Goal: Transaction & Acquisition: Purchase product/service

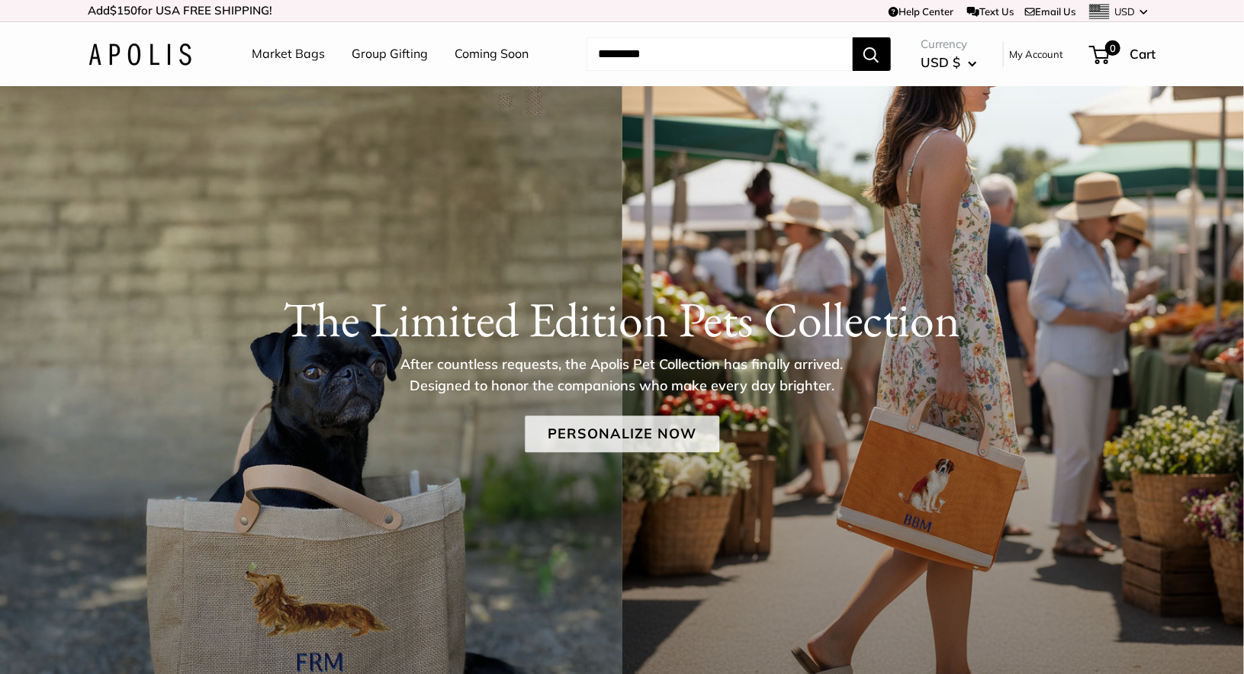
click at [605, 439] on link "Personalize Now" at bounding box center [622, 434] width 194 height 37
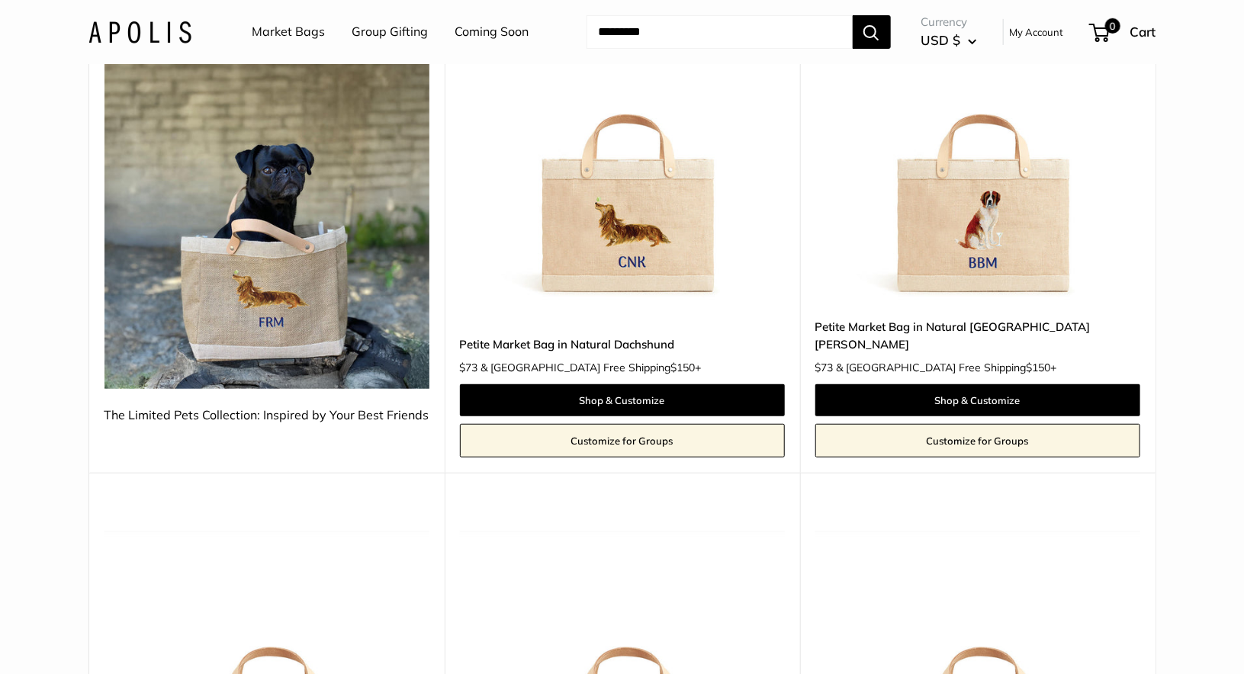
scroll to position [311, 0]
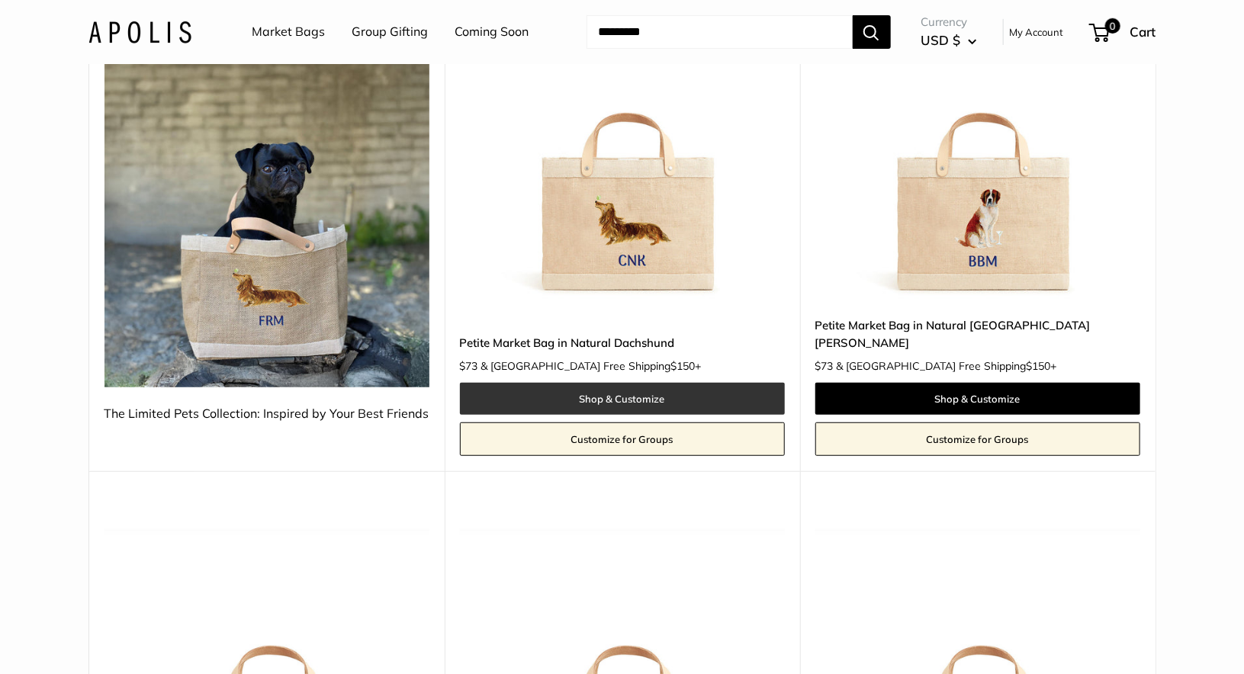
click at [643, 383] on link "Shop & Customize" at bounding box center [622, 399] width 325 height 32
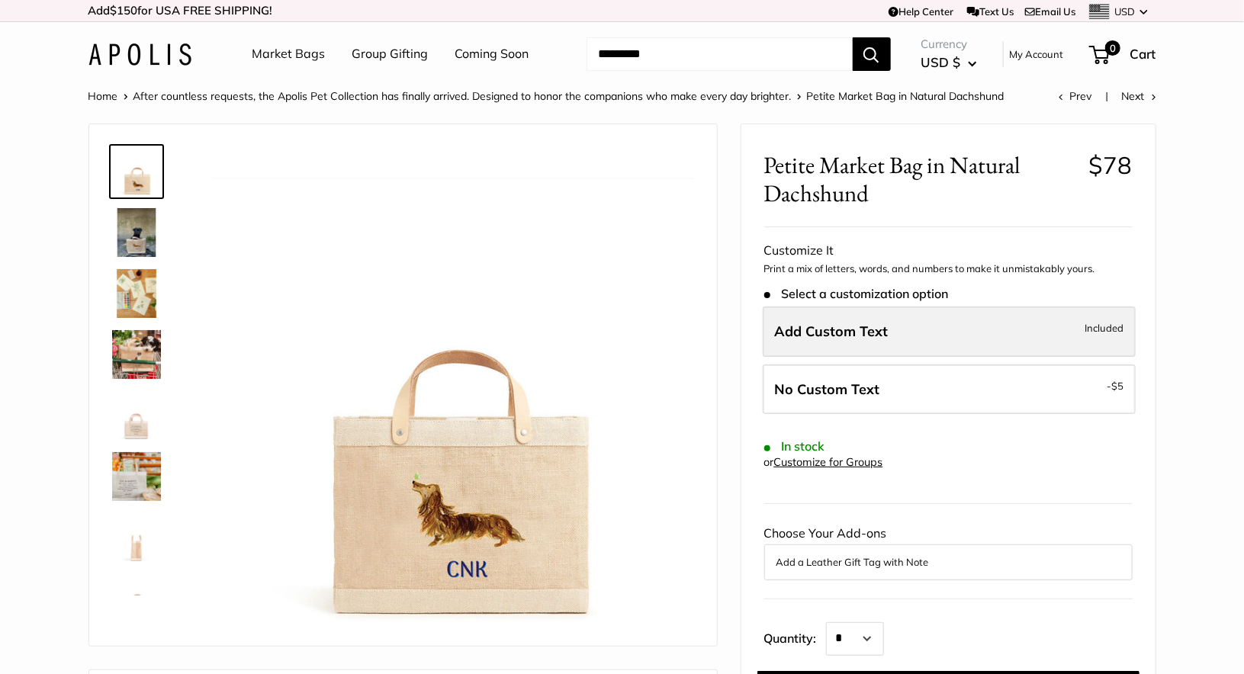
click at [871, 329] on span "Add Custom Text" at bounding box center [832, 332] width 114 height 18
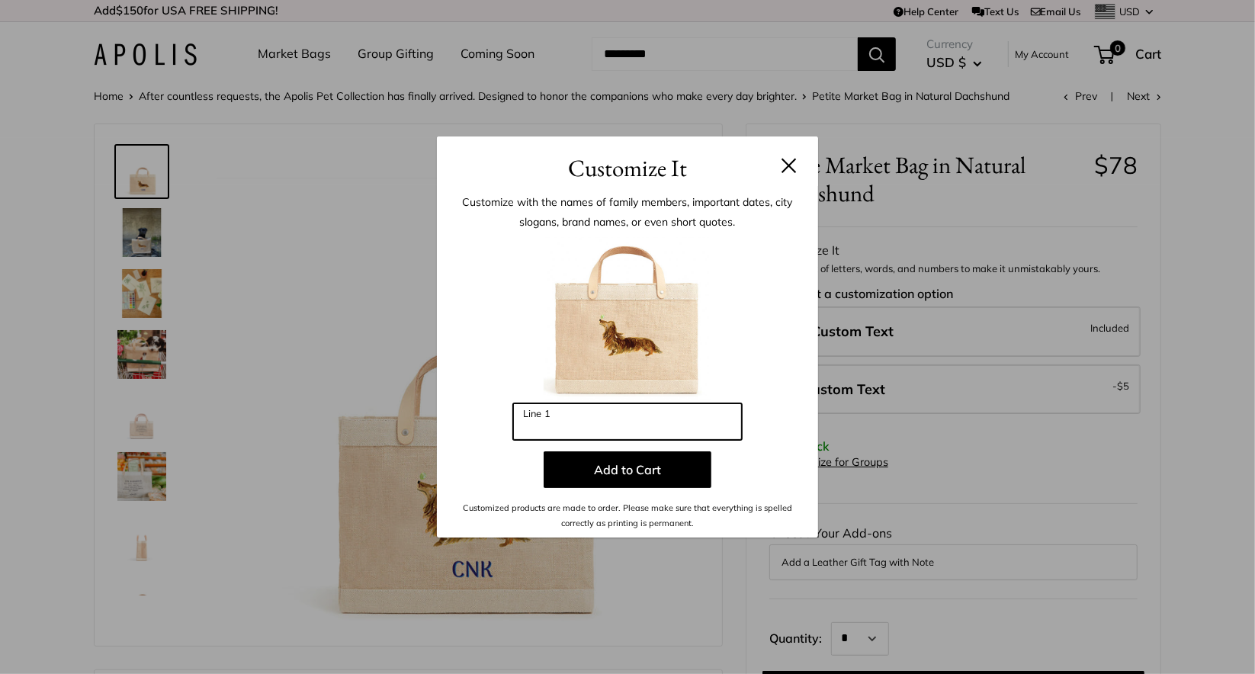
drag, startPoint x: 564, startPoint y: 419, endPoint x: 518, endPoint y: 420, distance: 46.5
click at [518, 420] on input "Line 1" at bounding box center [627, 421] width 229 height 37
click at [541, 431] on input "Line 1" at bounding box center [627, 421] width 229 height 37
type input "*"
type input "***"
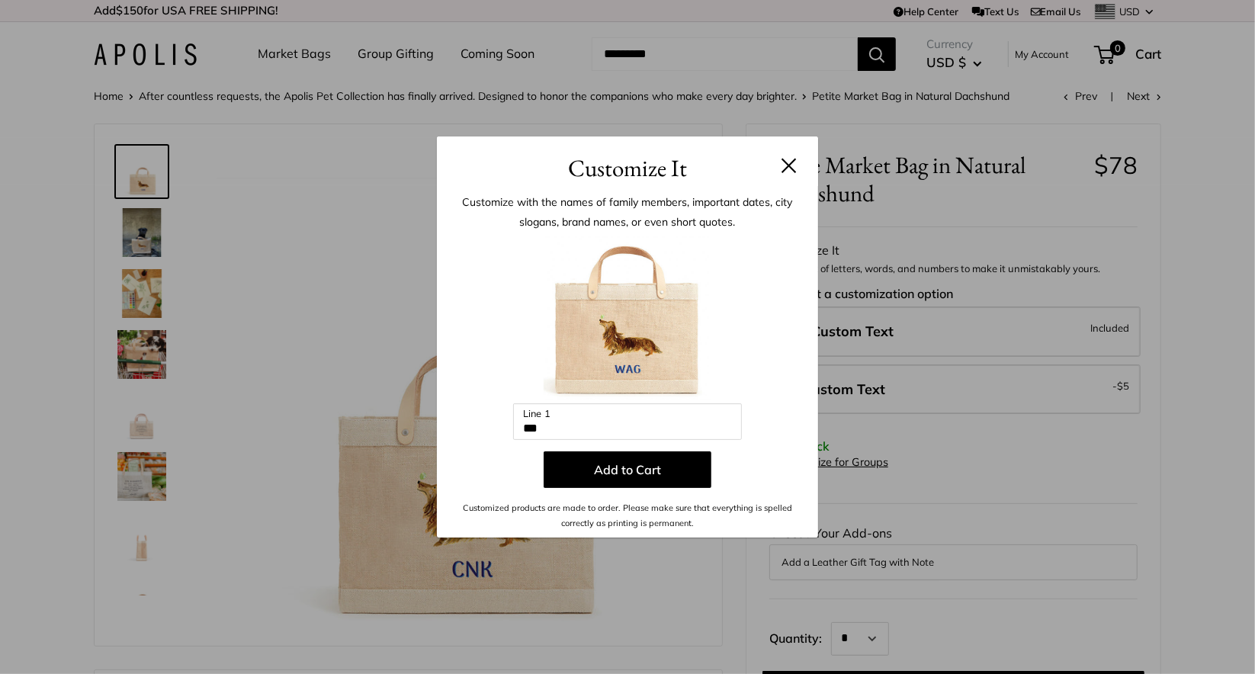
click at [789, 167] on button at bounding box center [788, 165] width 15 height 15
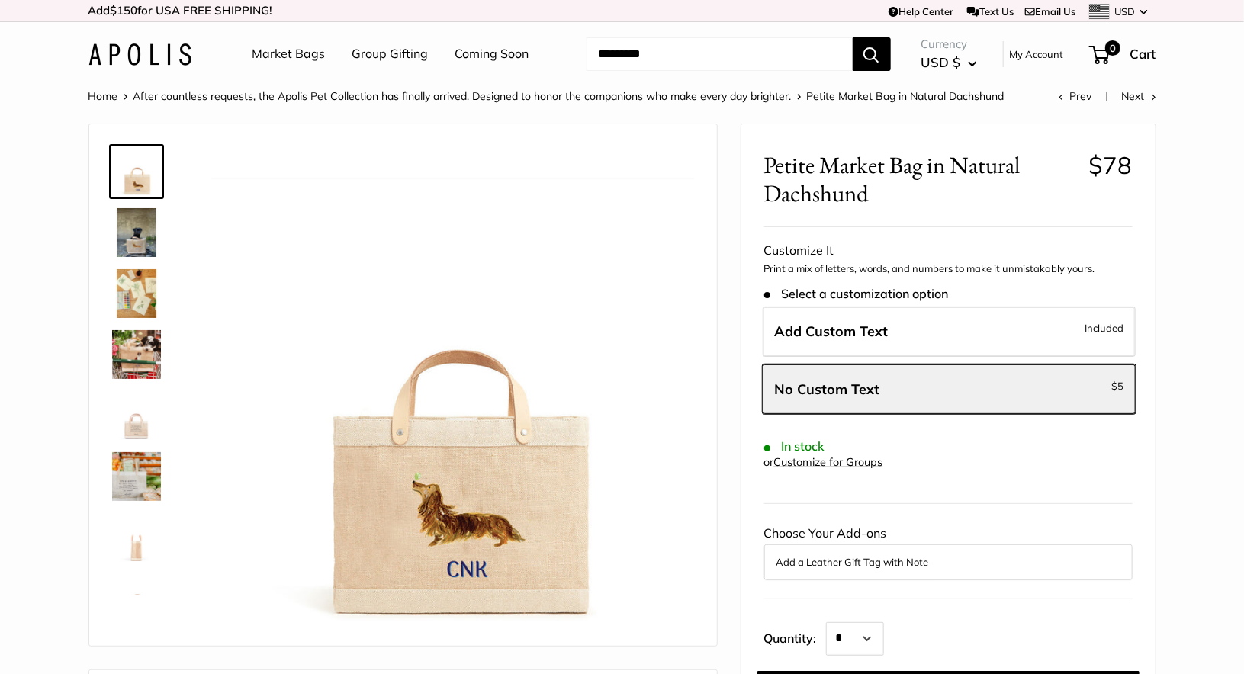
click at [836, 555] on button "Add a Leather Gift Tag with Note" at bounding box center [948, 562] width 344 height 18
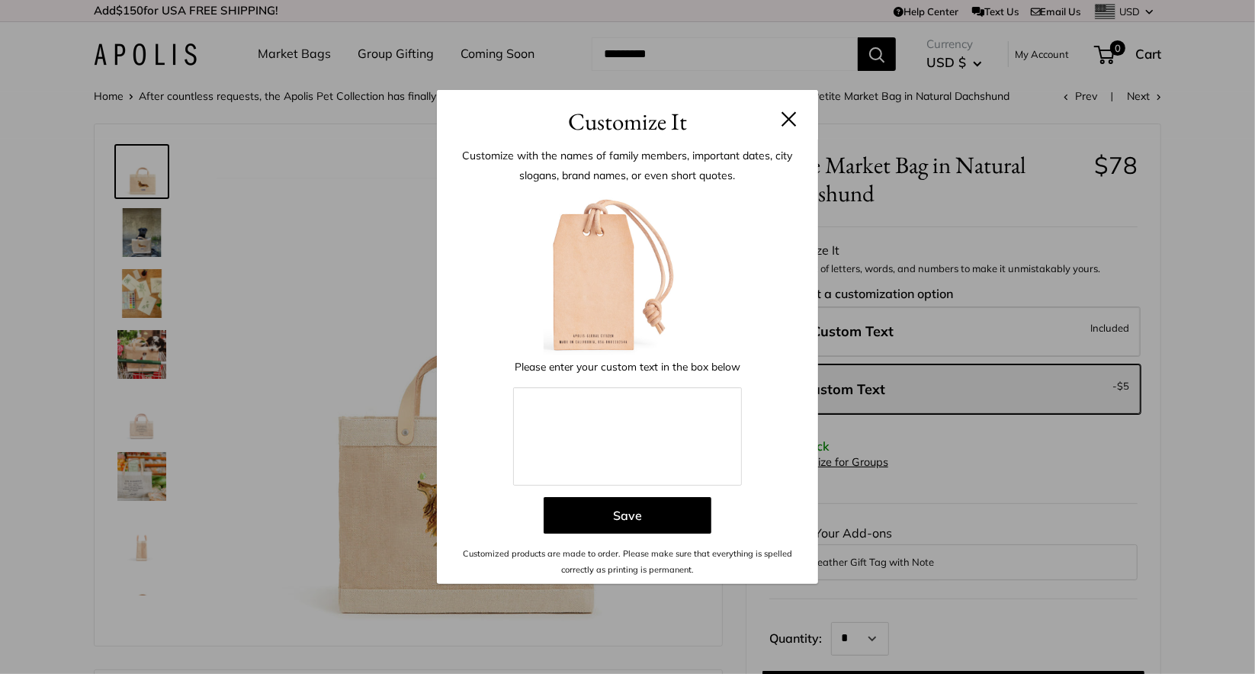
click at [790, 119] on button at bounding box center [788, 118] width 15 height 15
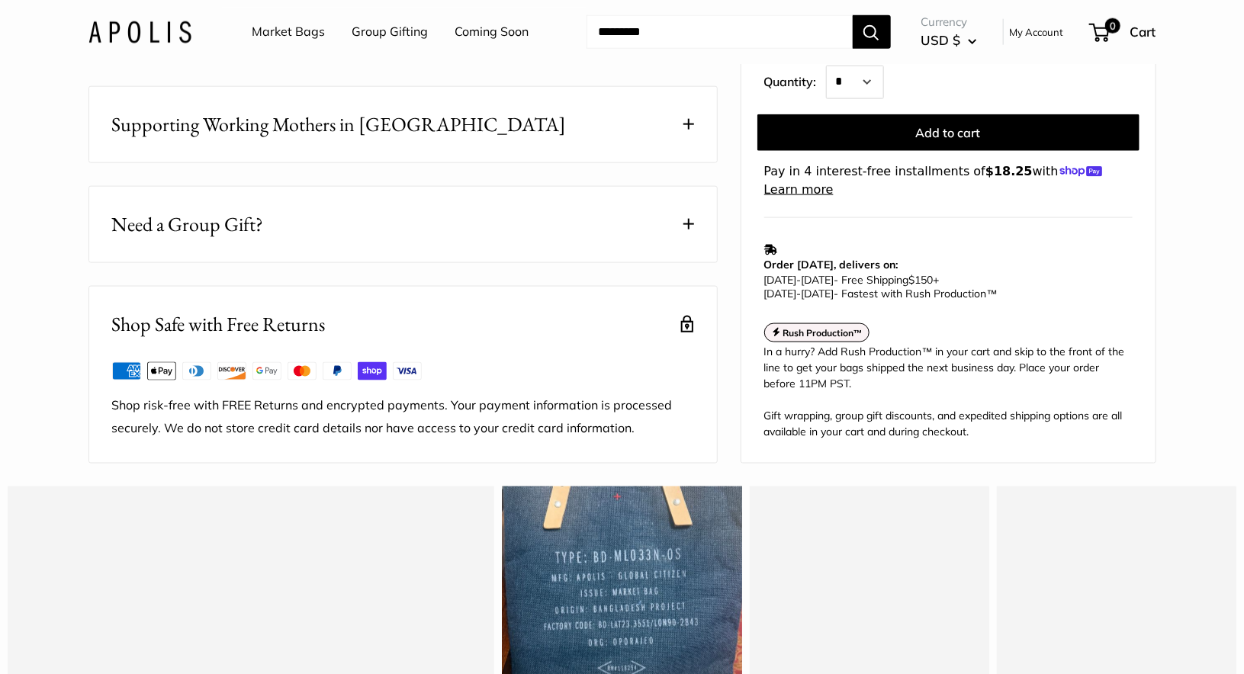
scroll to position [962, 0]
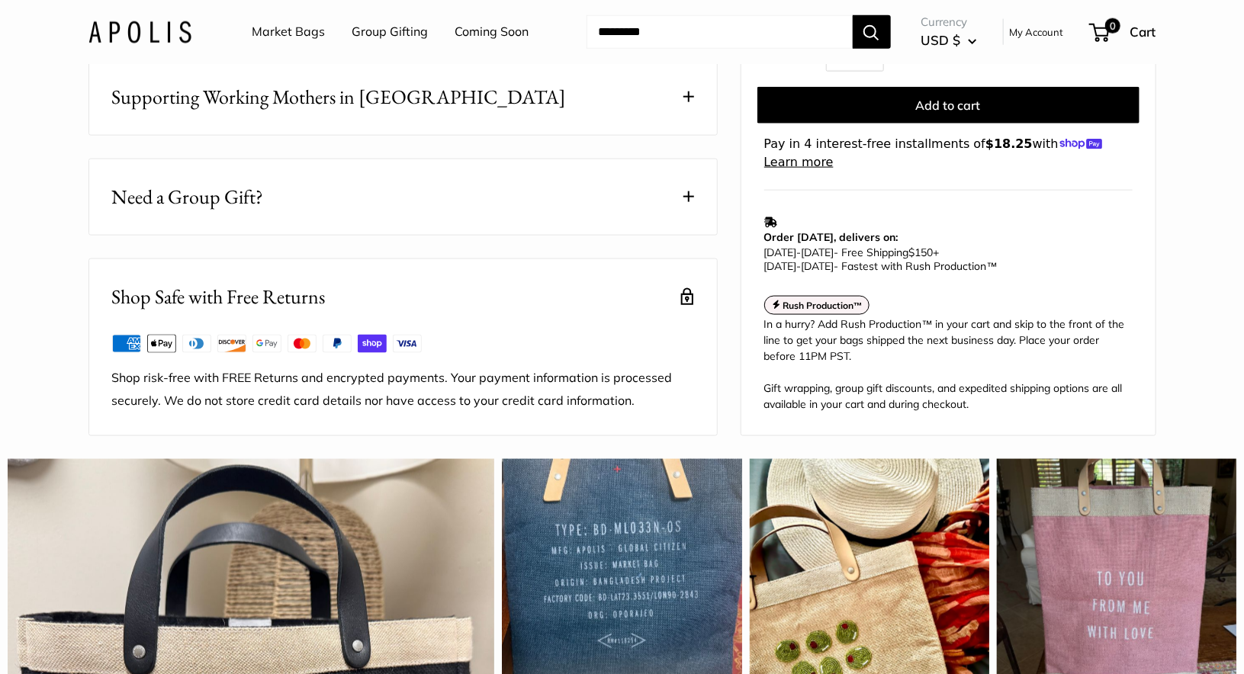
click at [683, 202] on span at bounding box center [688, 196] width 11 height 11
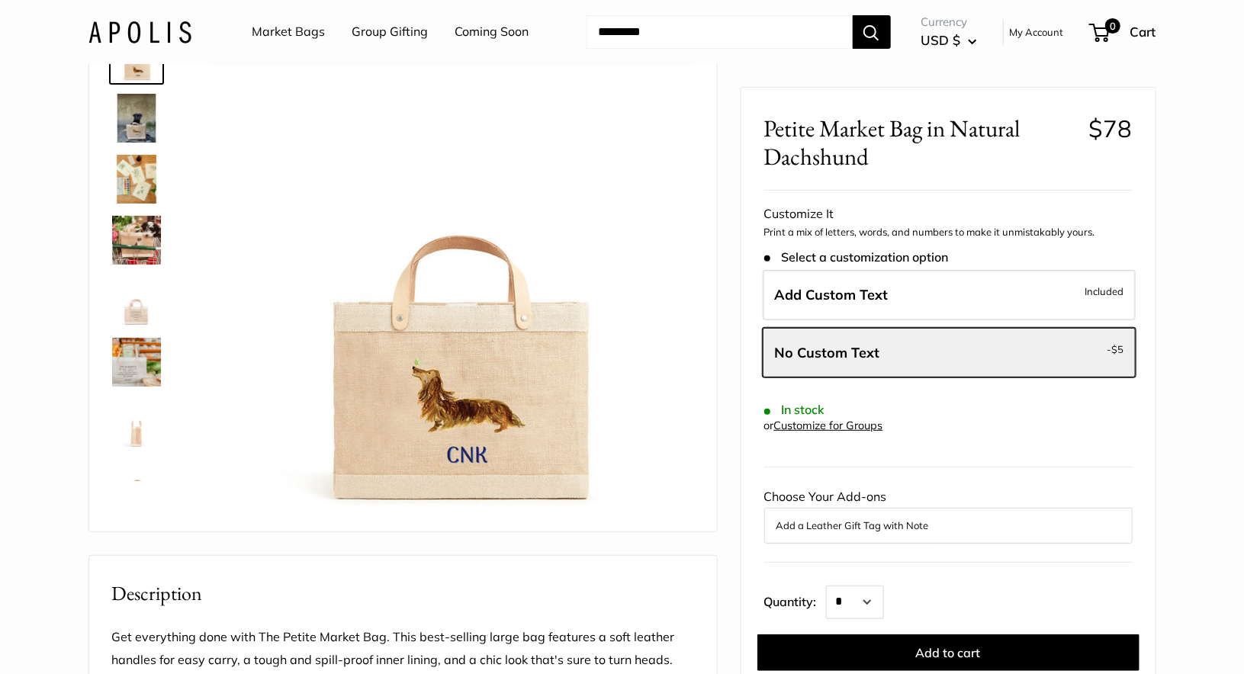
scroll to position [0, 0]
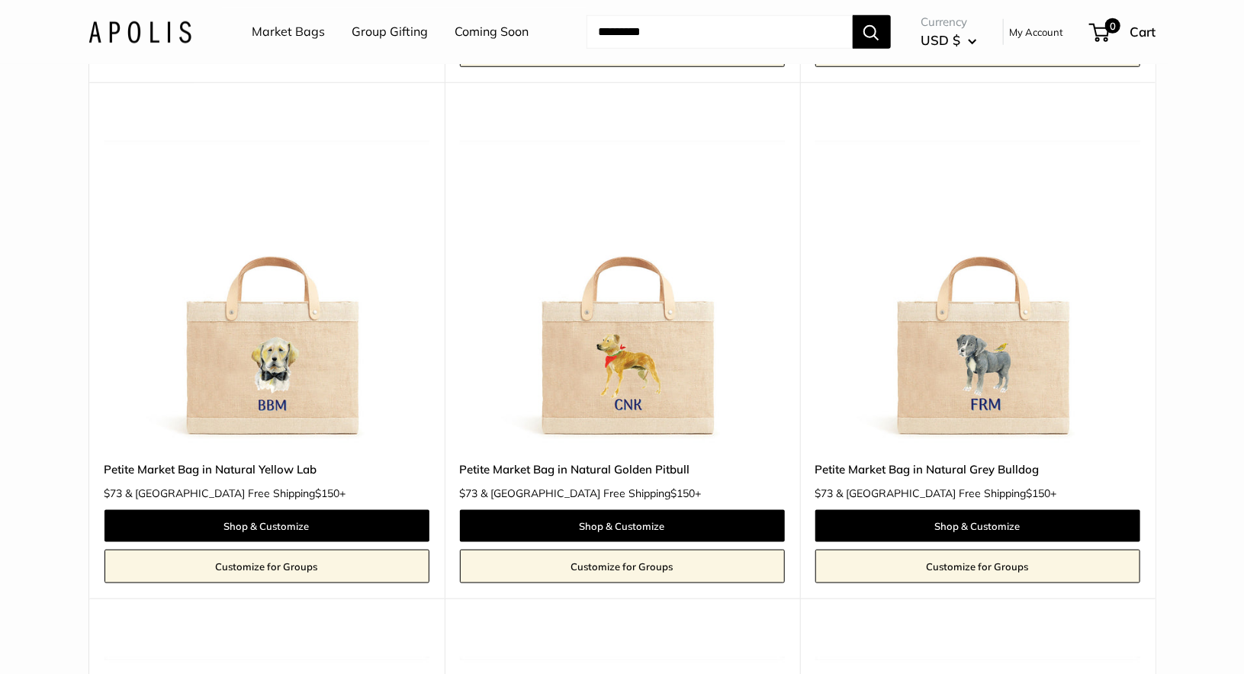
scroll to position [702, 0]
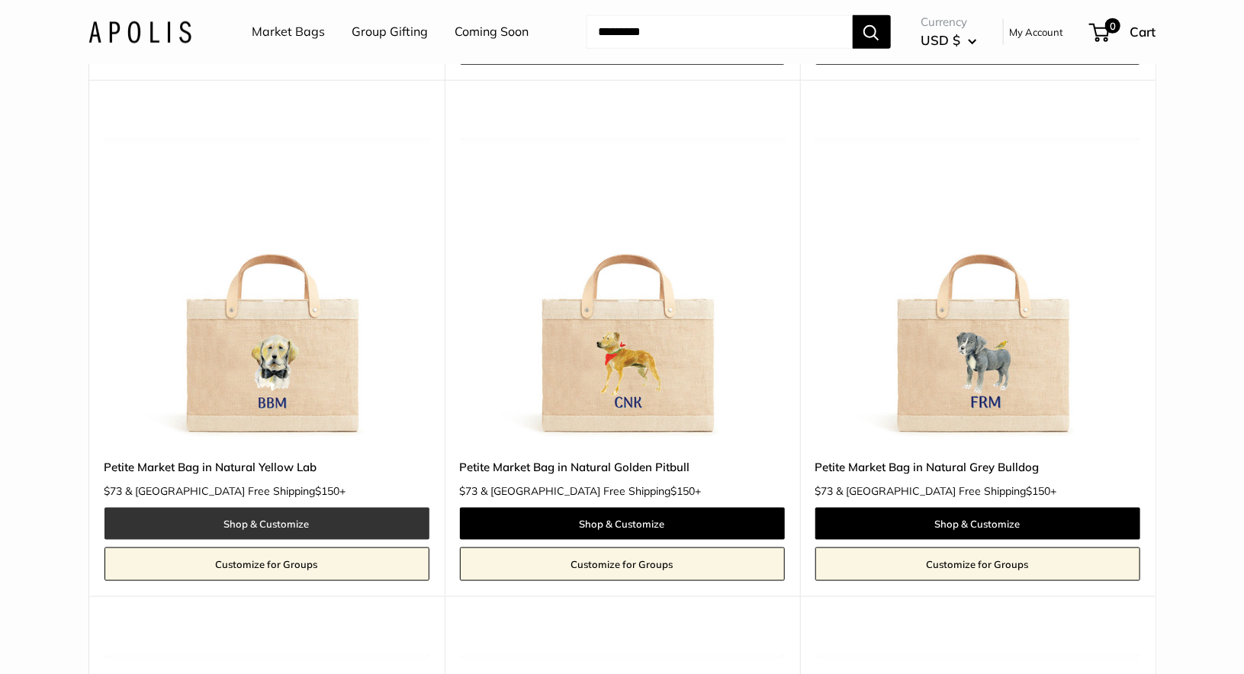
click at [268, 509] on link "Shop & Customize" at bounding box center [266, 524] width 325 height 32
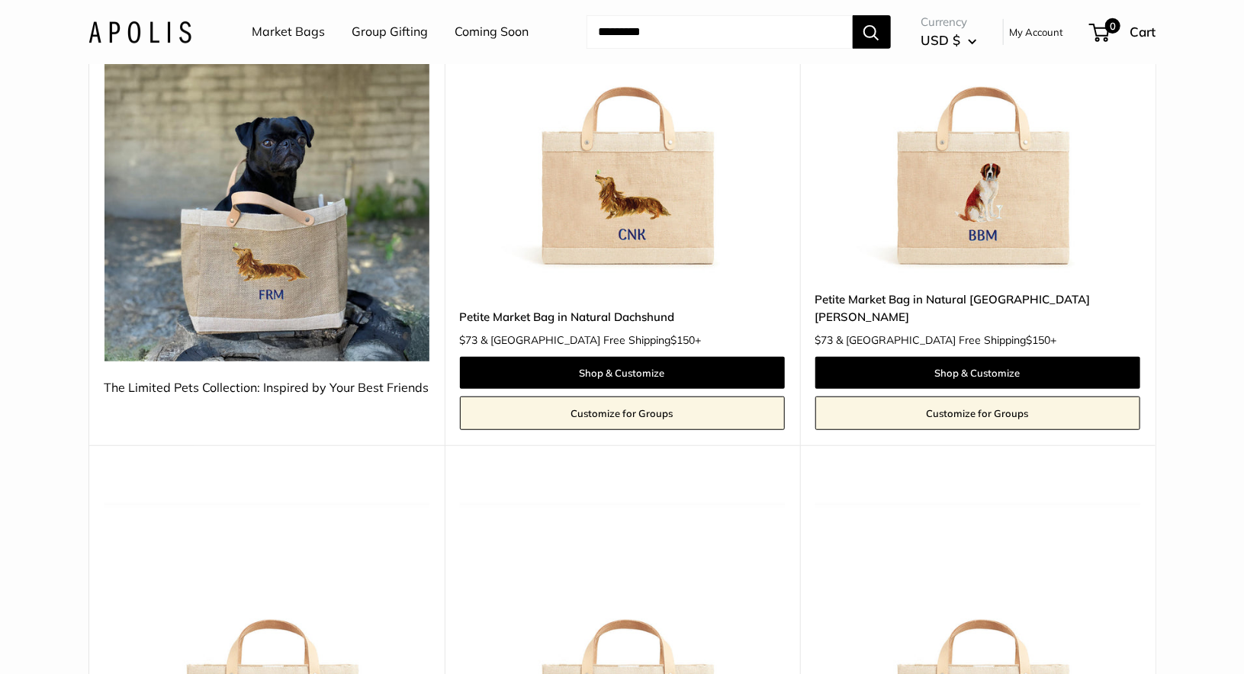
scroll to position [340, 0]
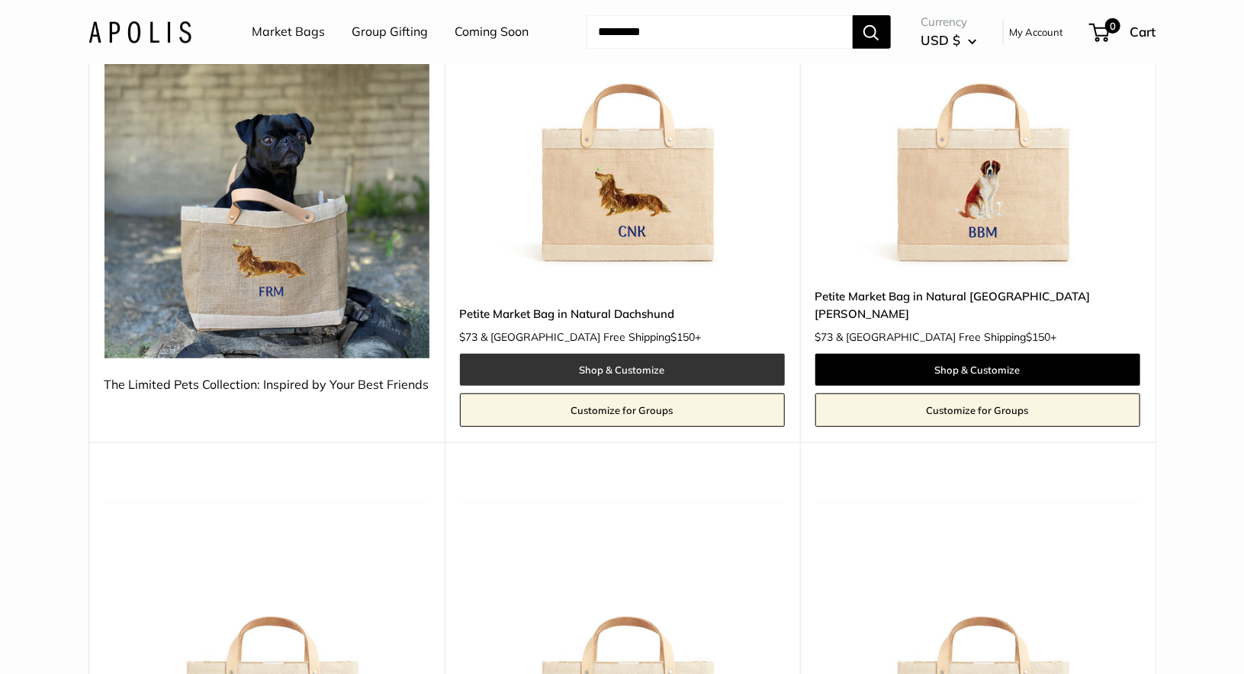
click at [615, 354] on link "Shop & Customize" at bounding box center [622, 370] width 325 height 32
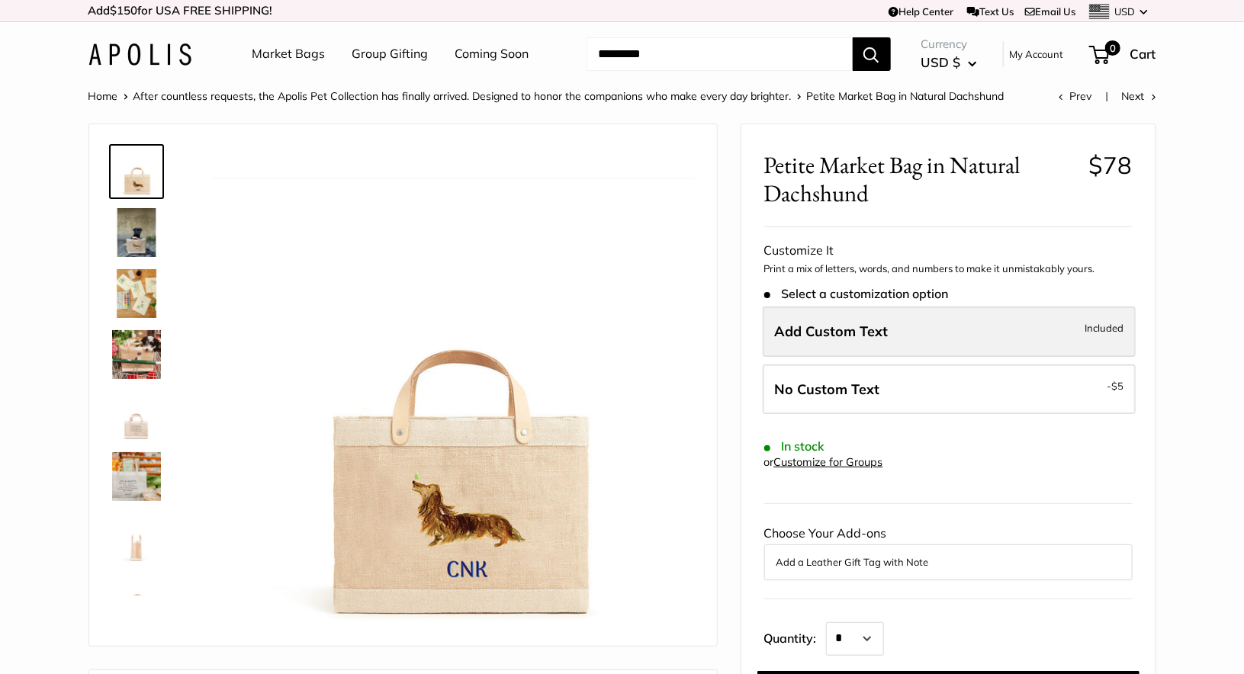
click at [855, 335] on span "Add Custom Text" at bounding box center [832, 332] width 114 height 18
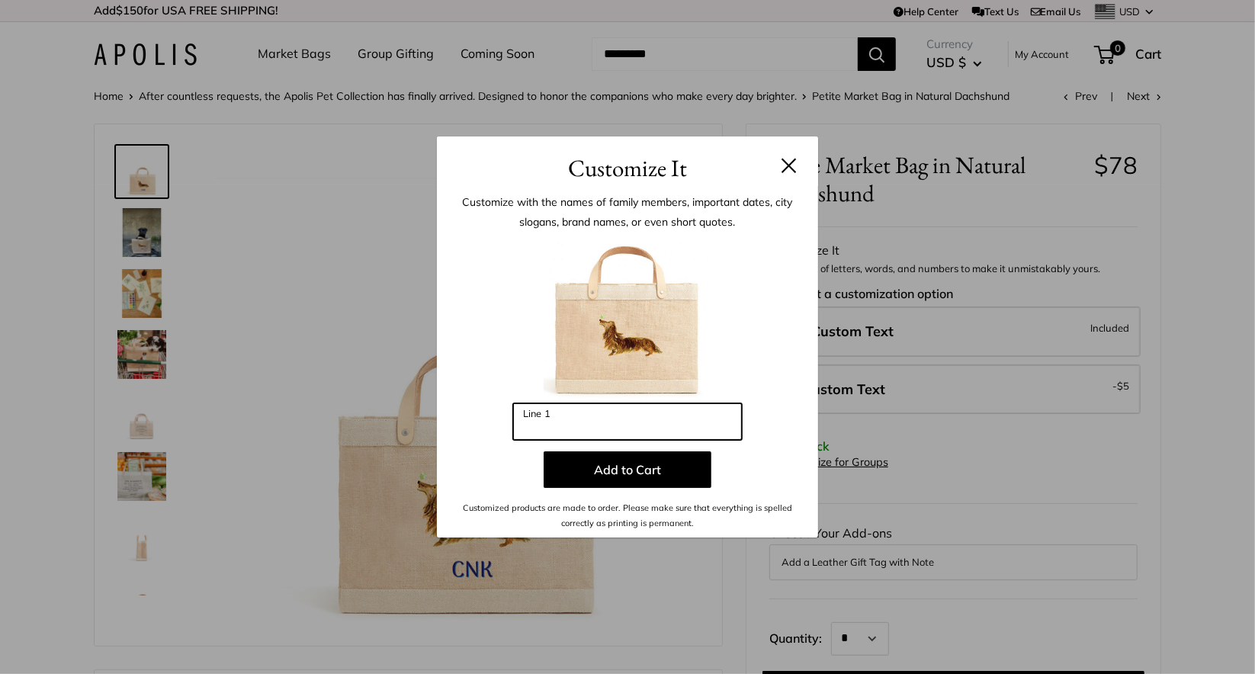
click at [545, 414] on input "Line 1" at bounding box center [627, 421] width 229 height 37
click at [560, 421] on input "Line 1" at bounding box center [627, 421] width 229 height 37
